Goal: Navigation & Orientation: Find specific page/section

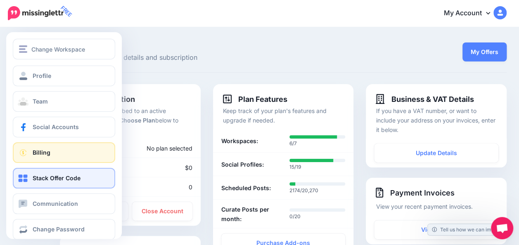
click at [32, 181] on link "Stack Offer Code" at bounding box center [64, 178] width 102 height 21
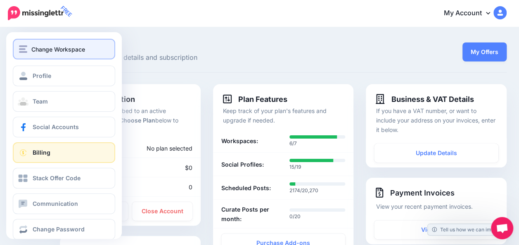
click at [35, 49] on span "Change Workspace" at bounding box center [58, 49] width 54 height 9
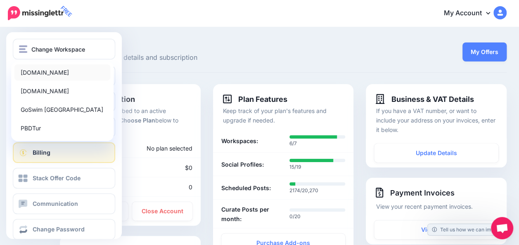
click at [37, 78] on link "[DOMAIN_NAME]" at bounding box center [62, 72] width 96 height 16
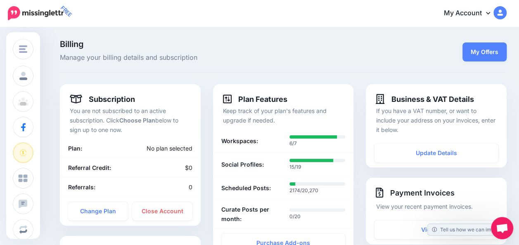
click at [506, 189] on div "Payment Invoices View your recent payment invoices. $49 March 31, 2023 Open Open" at bounding box center [436, 211] width 141 height 66
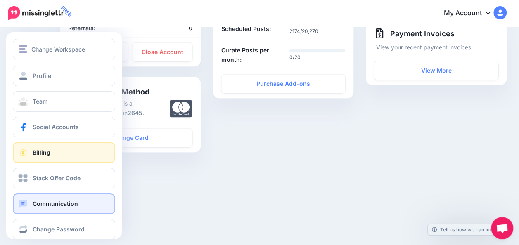
click at [26, 213] on link "Communication" at bounding box center [64, 203] width 102 height 21
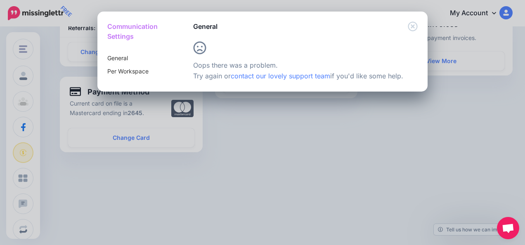
click at [295, 148] on div "Communication Settings General Per Workspace General" at bounding box center [262, 122] width 525 height 245
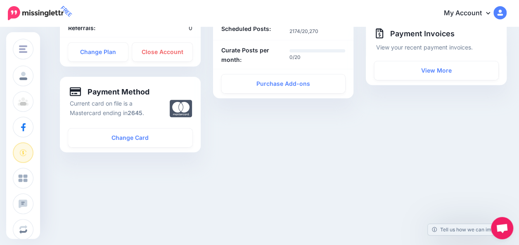
click at [485, 14] on link "My Account" at bounding box center [470, 13] width 71 height 20
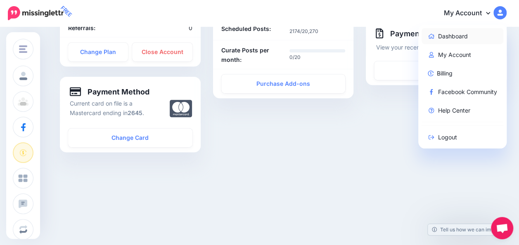
click at [470, 31] on link "Dashboard" at bounding box center [462, 36] width 82 height 16
